Goal: Task Accomplishment & Management: Manage account settings

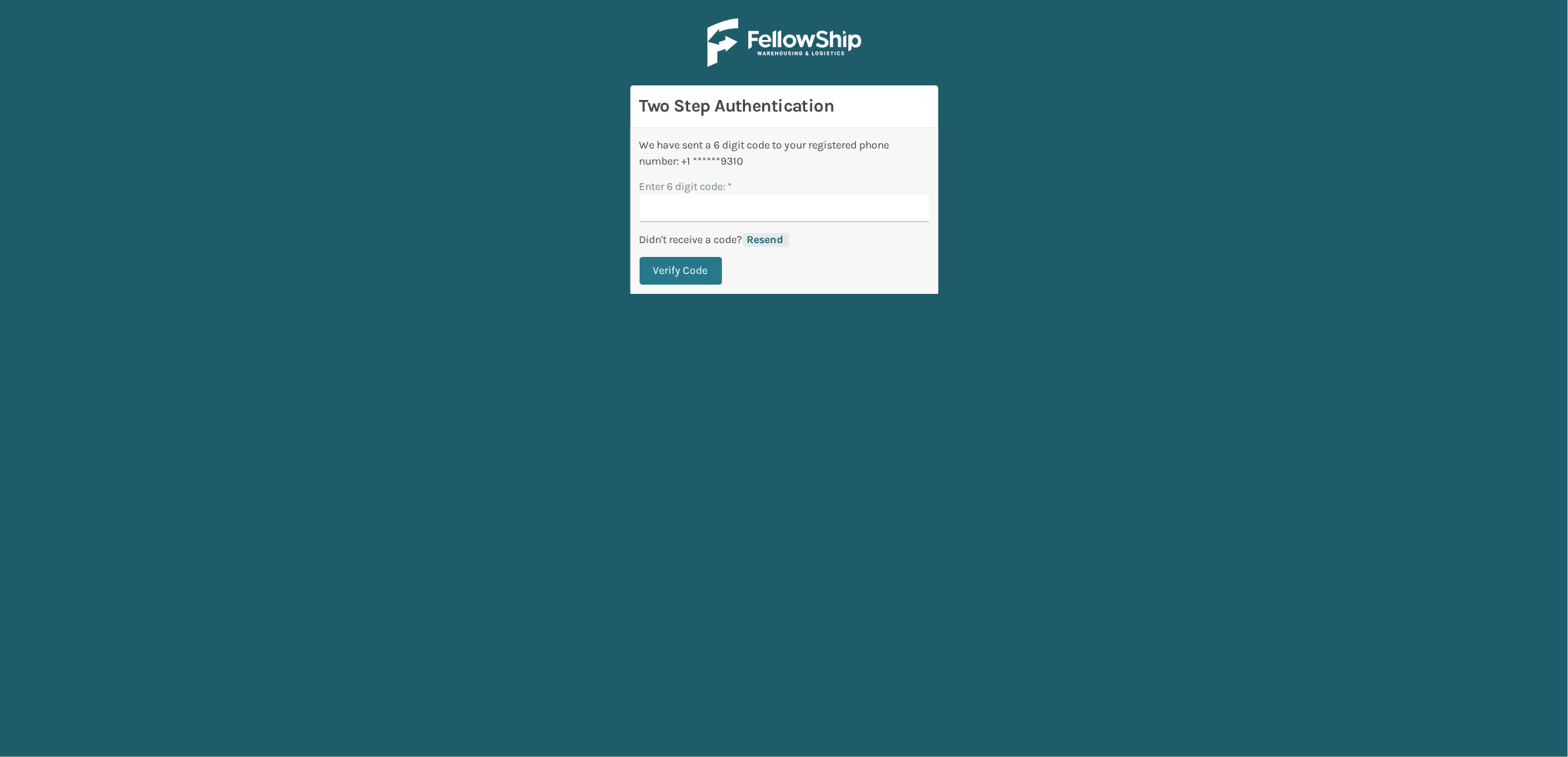
click at [770, 245] on button "Resend" at bounding box center [766, 240] width 46 height 14
click at [666, 207] on input "Enter 6 digit code: *" at bounding box center [784, 209] width 289 height 27
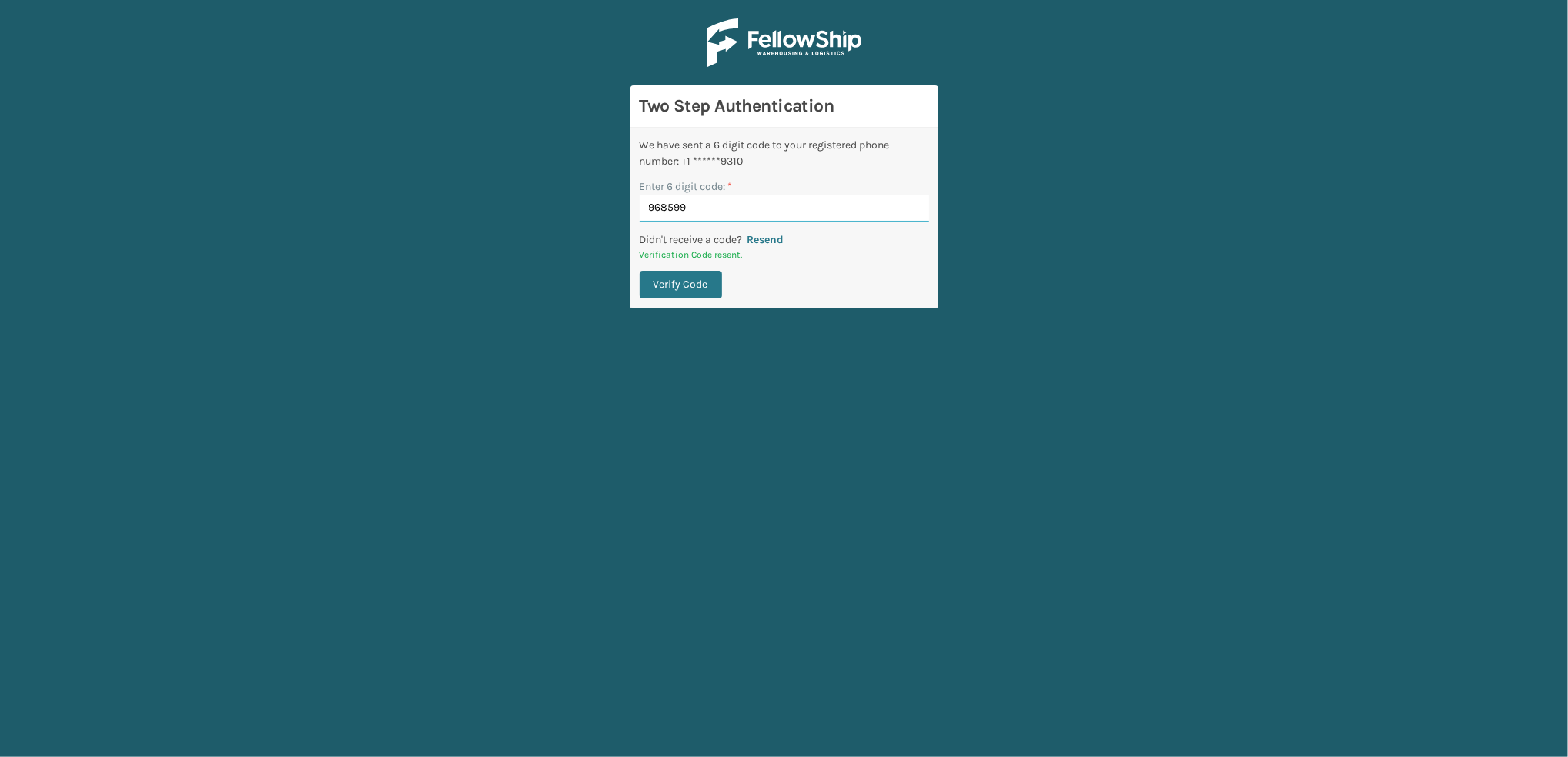
type input "968599"
click at [687, 285] on button "Verify Code" at bounding box center [681, 285] width 82 height 27
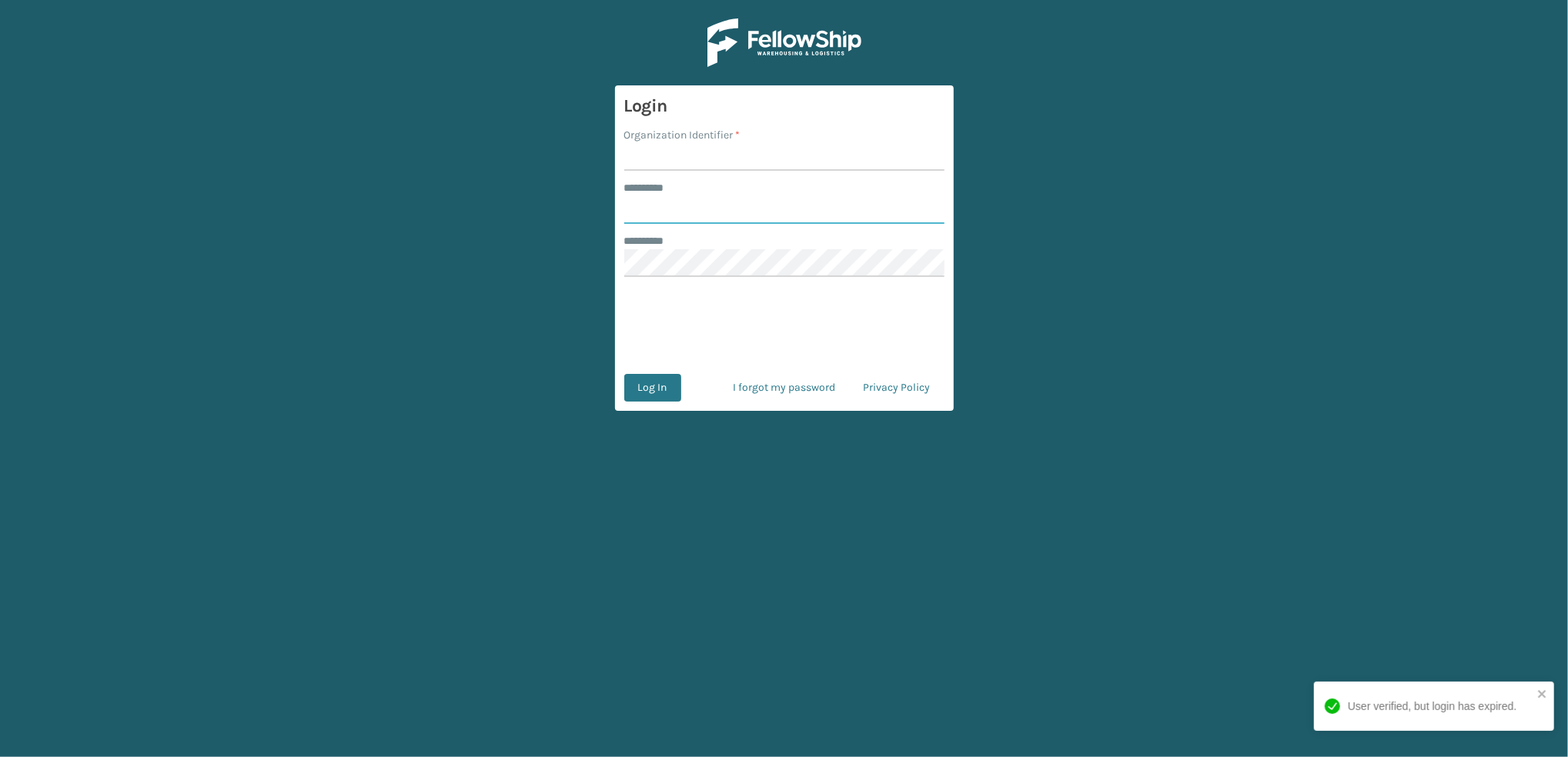
type input "*********"
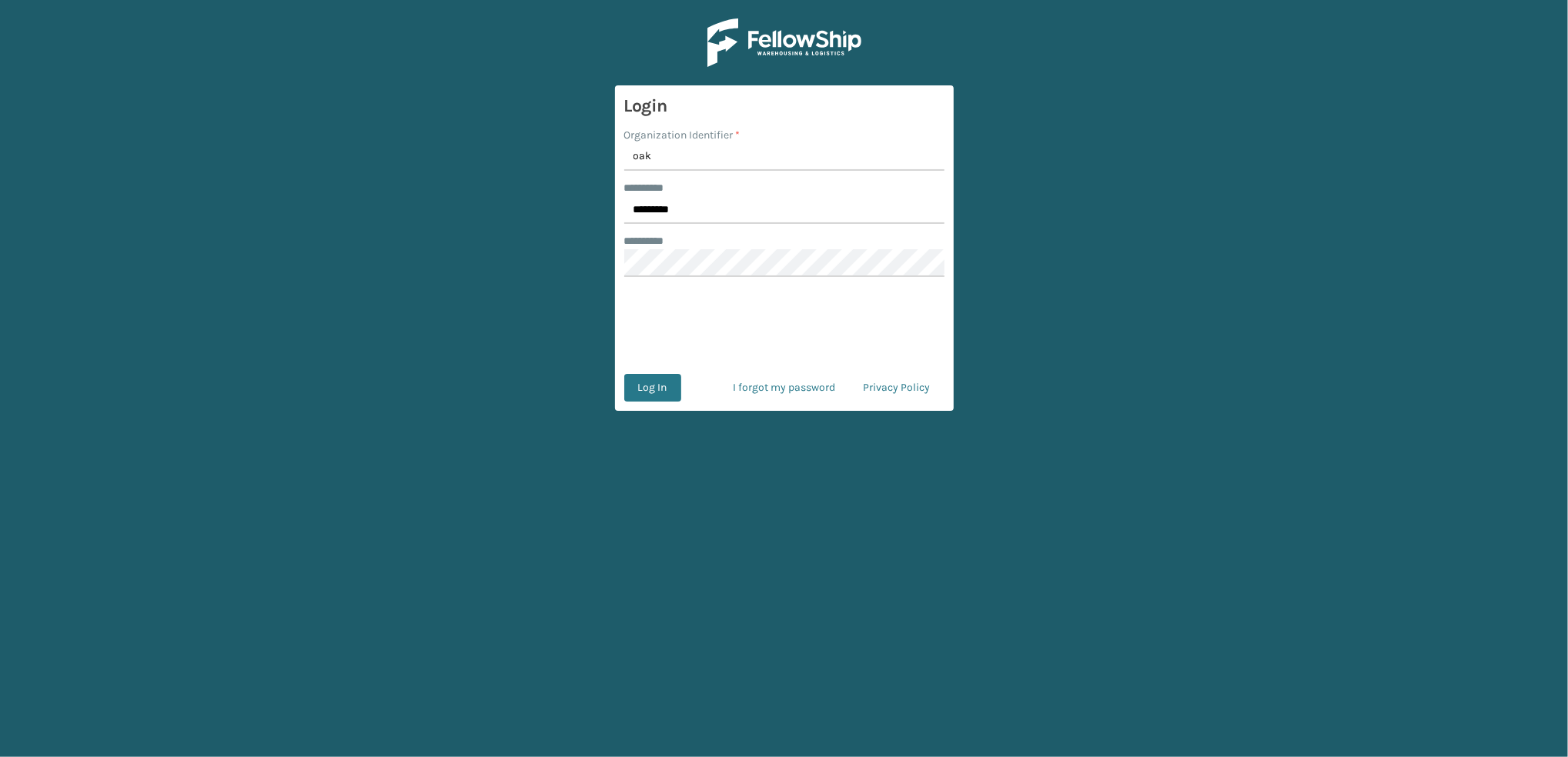
type input "oak"
click at [649, 387] on button "Log In" at bounding box center [653, 388] width 57 height 27
